Goal: Navigation & Orientation: Find specific page/section

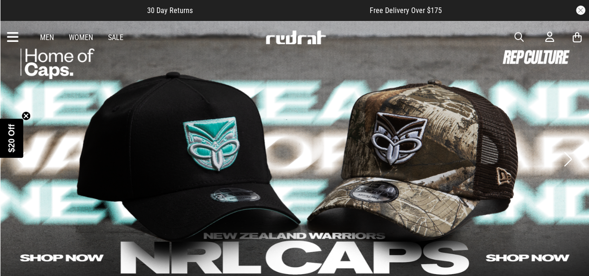
click at [15, 34] on icon at bounding box center [13, 37] width 12 height 15
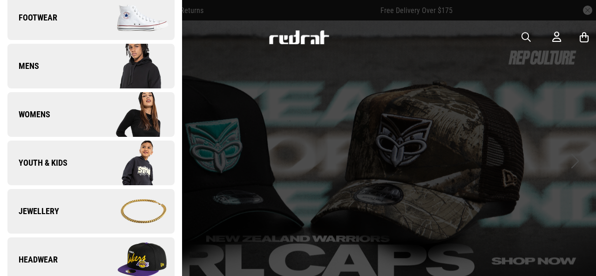
scroll to position [171, 0]
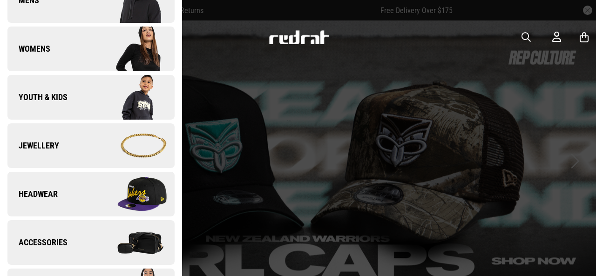
click at [118, 87] on img at bounding box center [132, 97] width 83 height 47
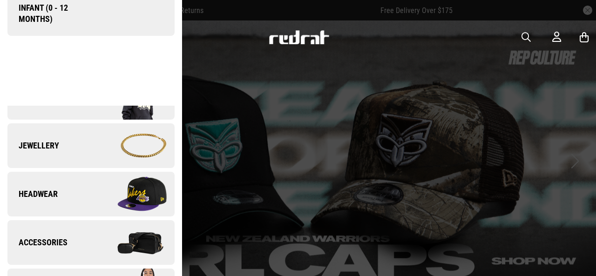
scroll to position [0, 0]
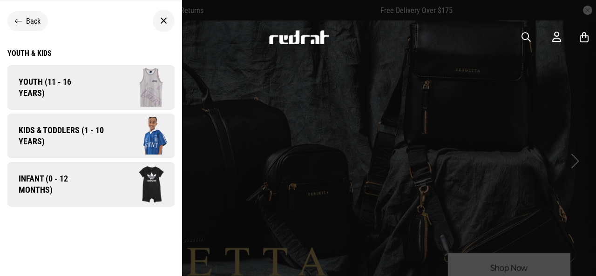
click at [90, 143] on span "Kids & Toddlers (1 - 10 years)" at bounding box center [57, 136] width 101 height 22
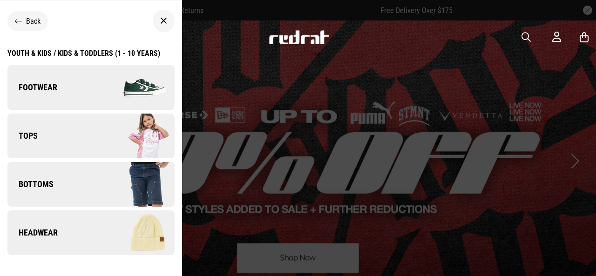
click at [91, 135] on img at bounding box center [132, 136] width 83 height 47
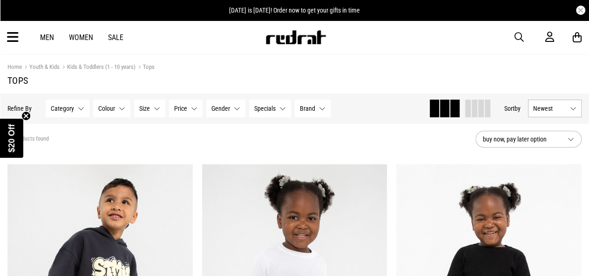
click at [7, 36] on icon at bounding box center [13, 37] width 12 height 15
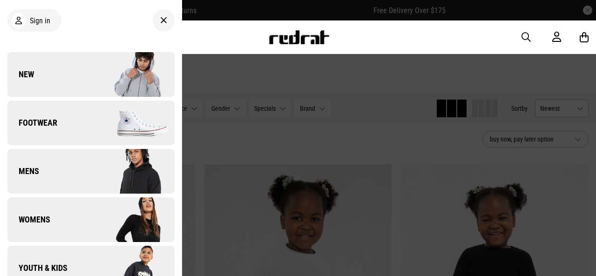
click at [95, 116] on img at bounding box center [132, 123] width 83 height 47
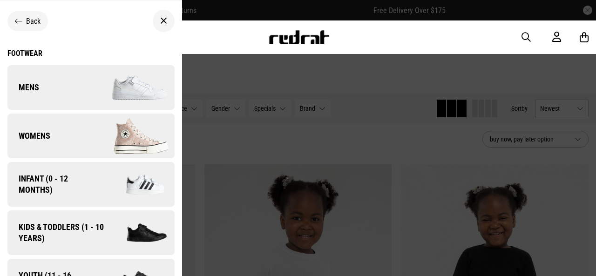
click at [91, 94] on img at bounding box center [132, 87] width 83 height 47
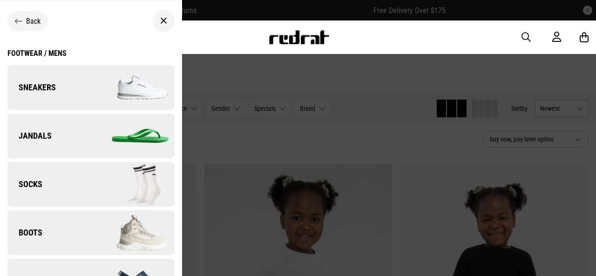
click at [91, 94] on img at bounding box center [132, 87] width 83 height 47
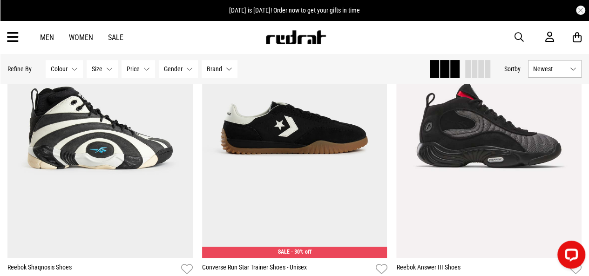
scroll to position [1814, 0]
